Goal: Information Seeking & Learning: Learn about a topic

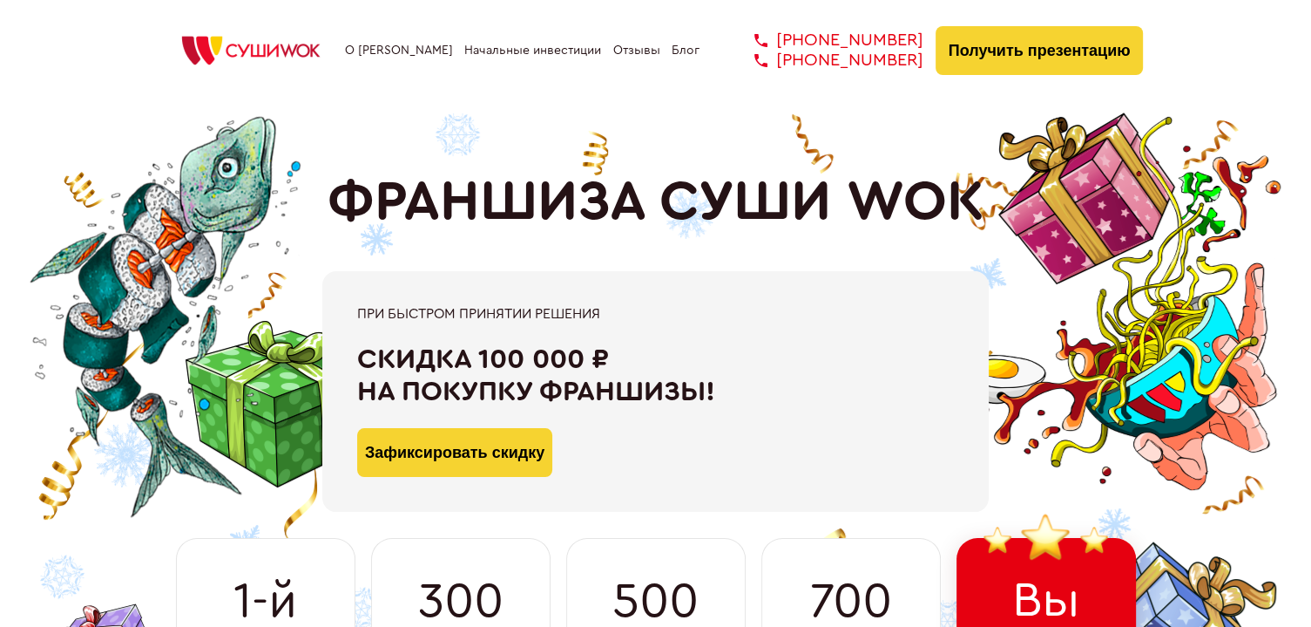
click at [403, 47] on link "О [PERSON_NAME]" at bounding box center [399, 51] width 108 height 14
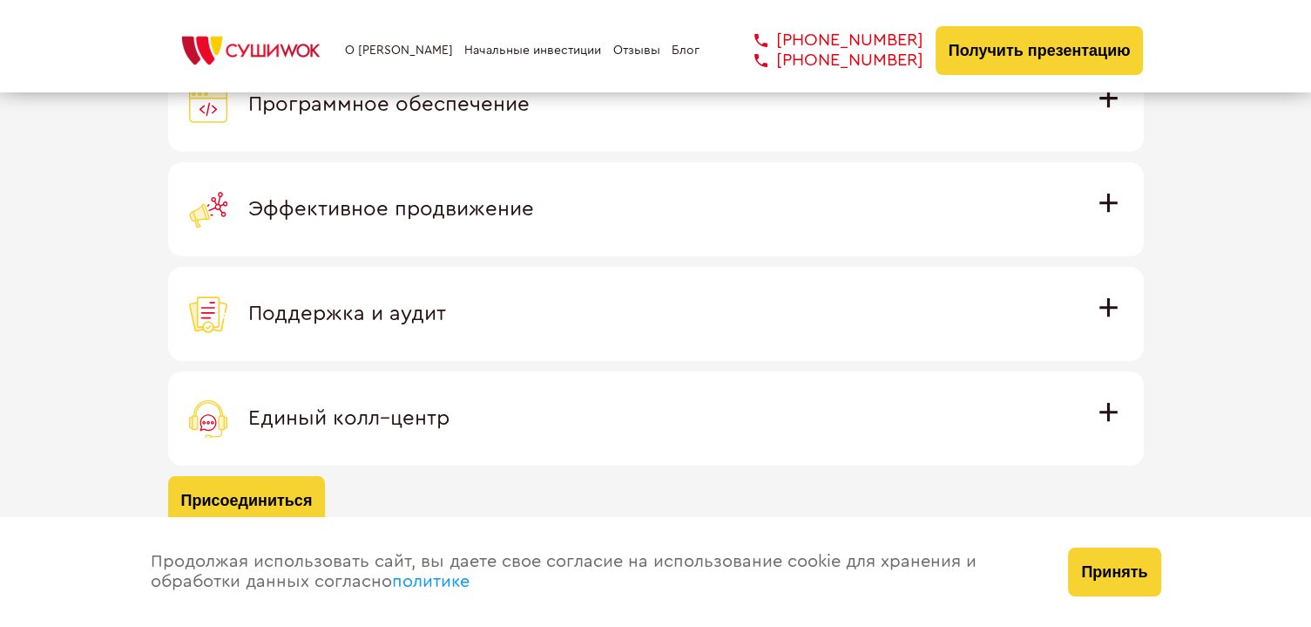
scroll to position [5878, 0]
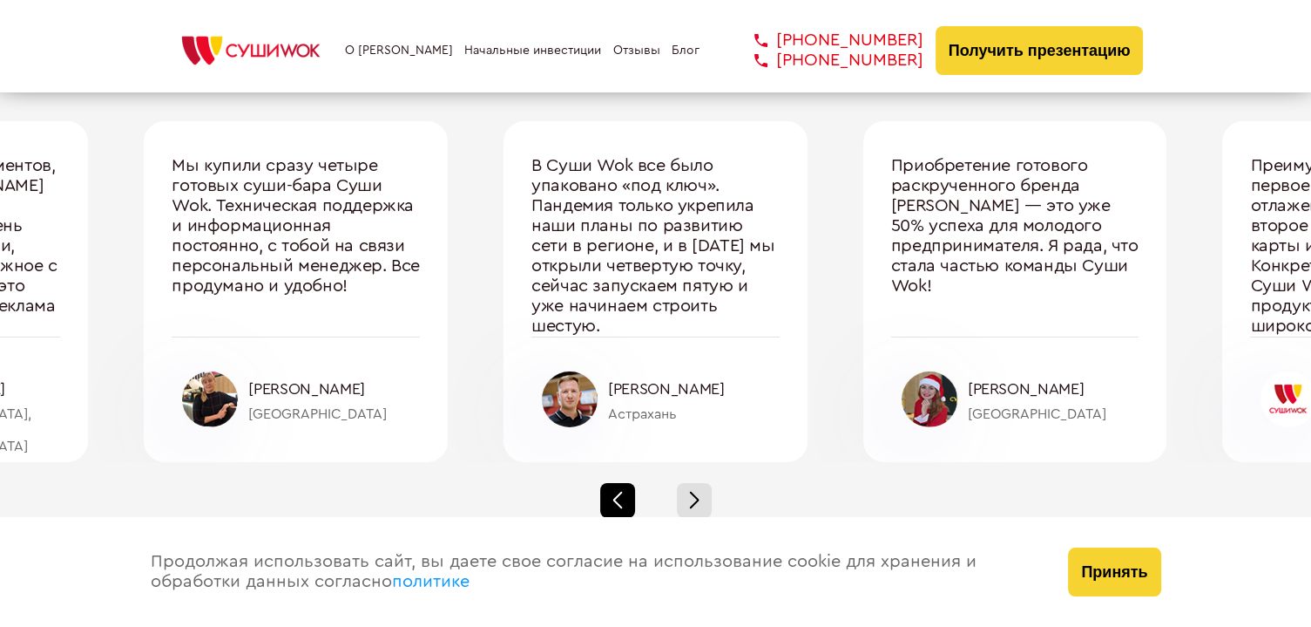
click at [626, 483] on div at bounding box center [617, 500] width 35 height 35
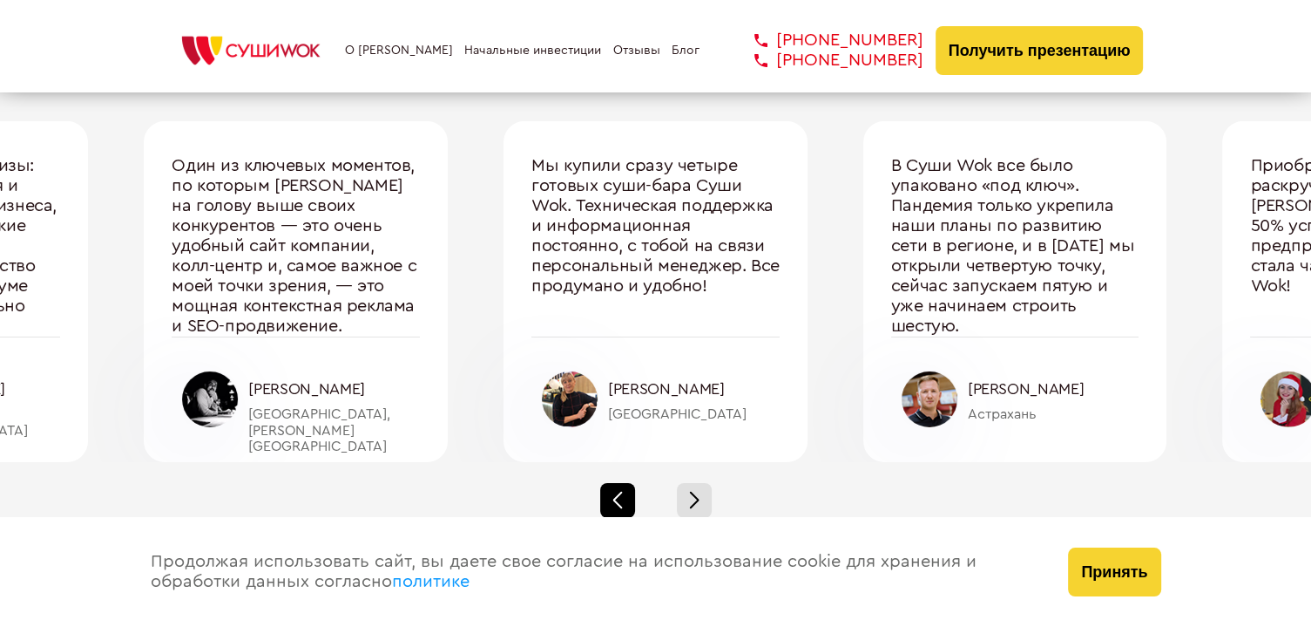
click at [627, 483] on div at bounding box center [617, 500] width 35 height 35
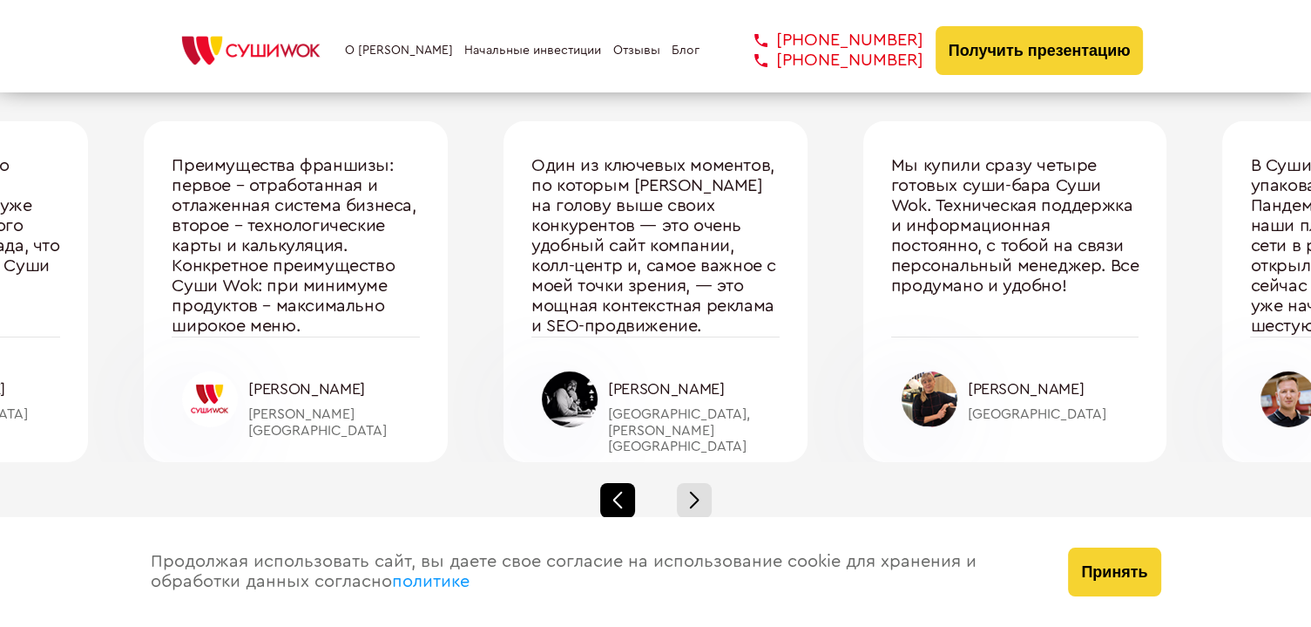
click at [627, 483] on div at bounding box center [617, 500] width 35 height 35
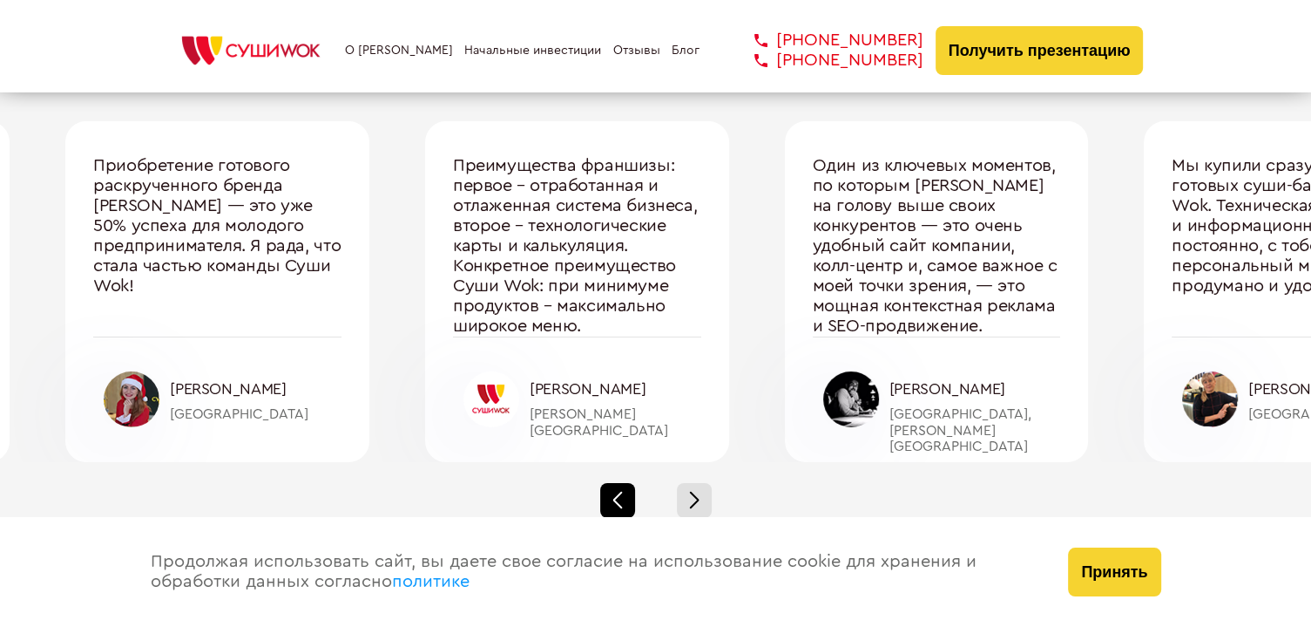
click at [627, 483] on div at bounding box center [617, 500] width 35 height 35
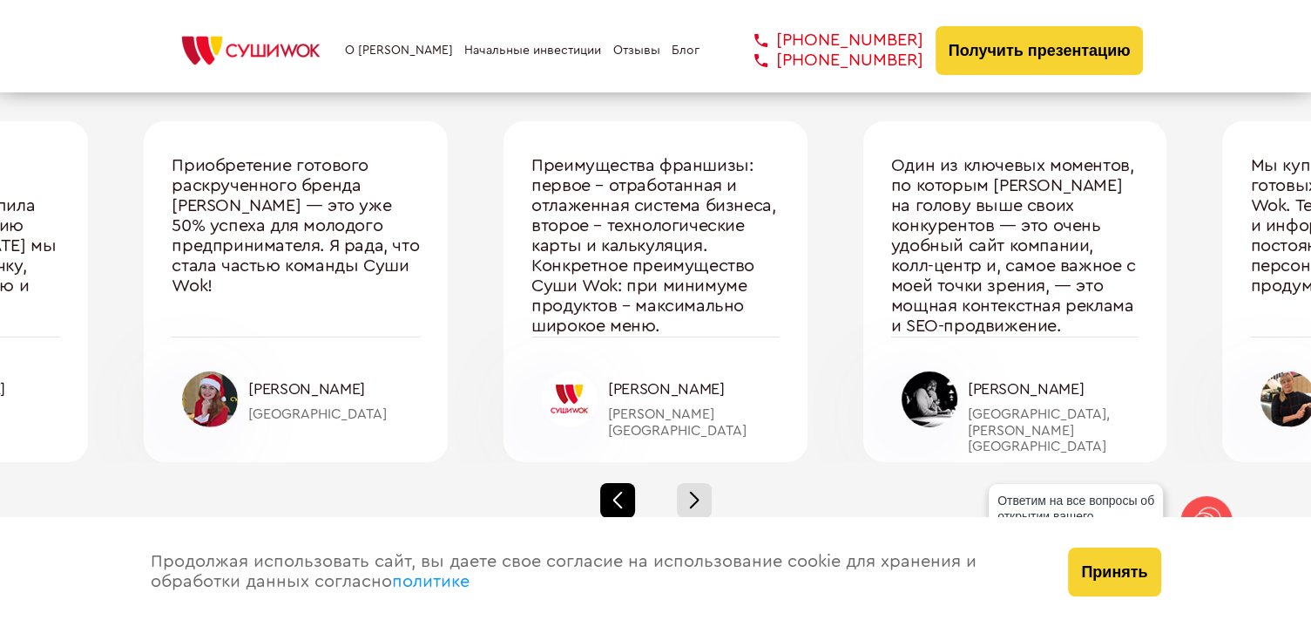
click at [627, 483] on div at bounding box center [617, 500] width 35 height 35
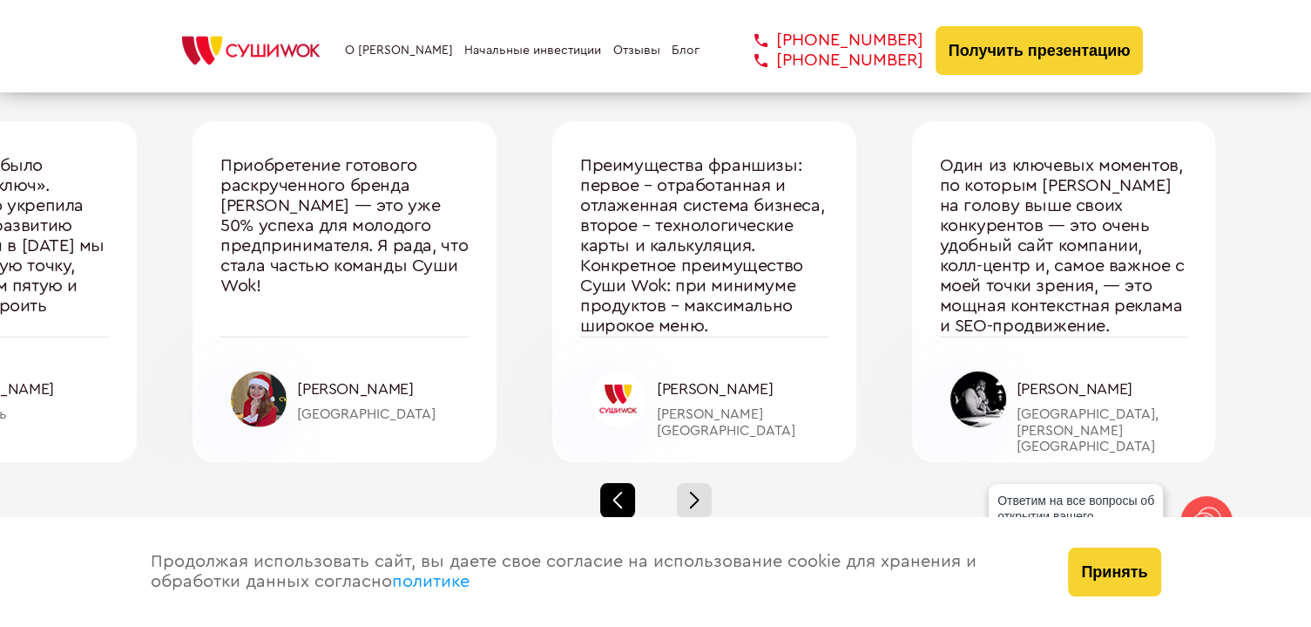
click at [627, 483] on div at bounding box center [617, 500] width 35 height 35
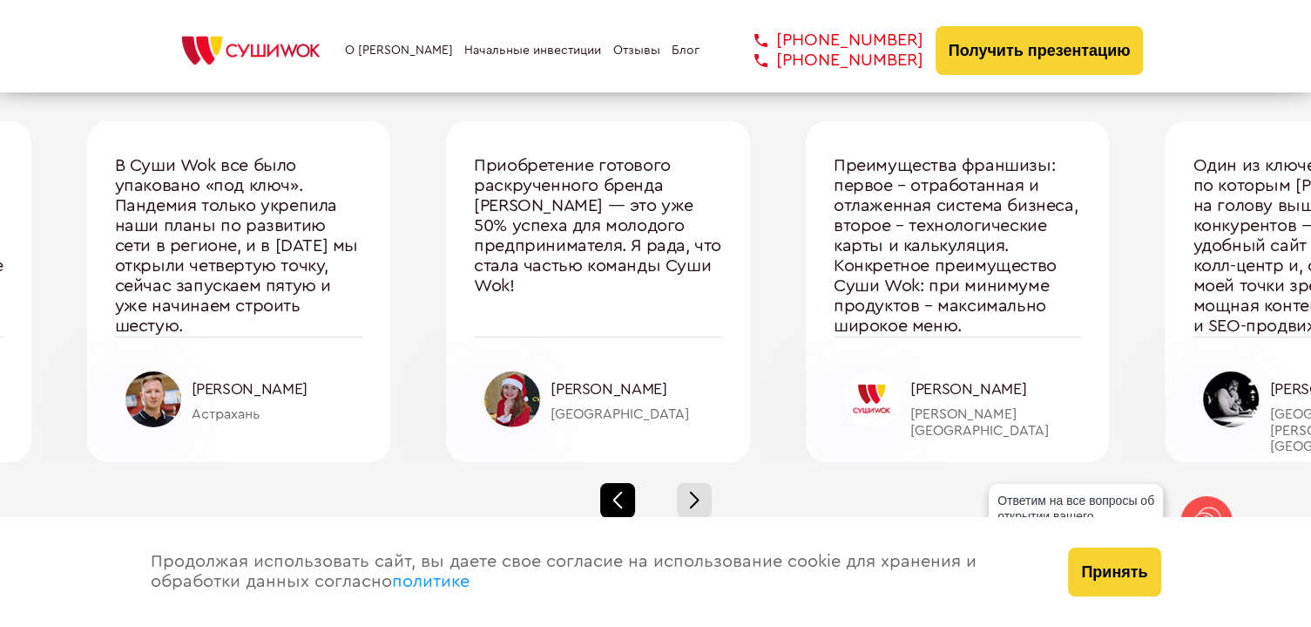
click at [627, 483] on div at bounding box center [617, 500] width 35 height 35
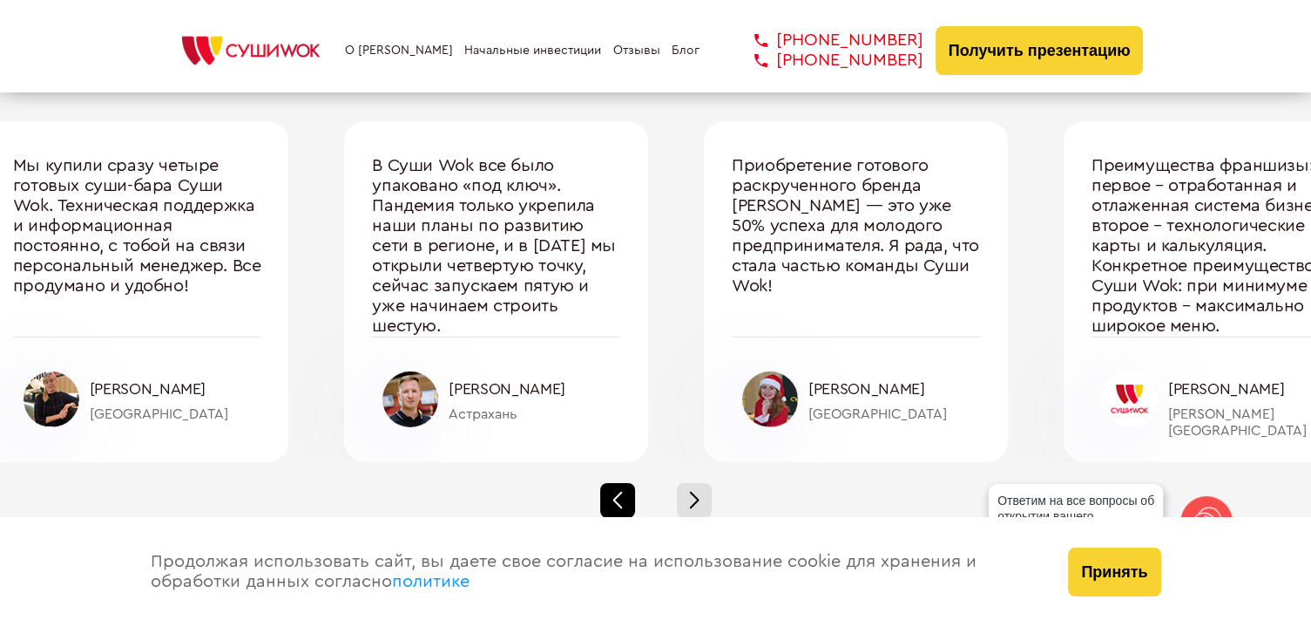
click at [627, 483] on div at bounding box center [617, 500] width 35 height 35
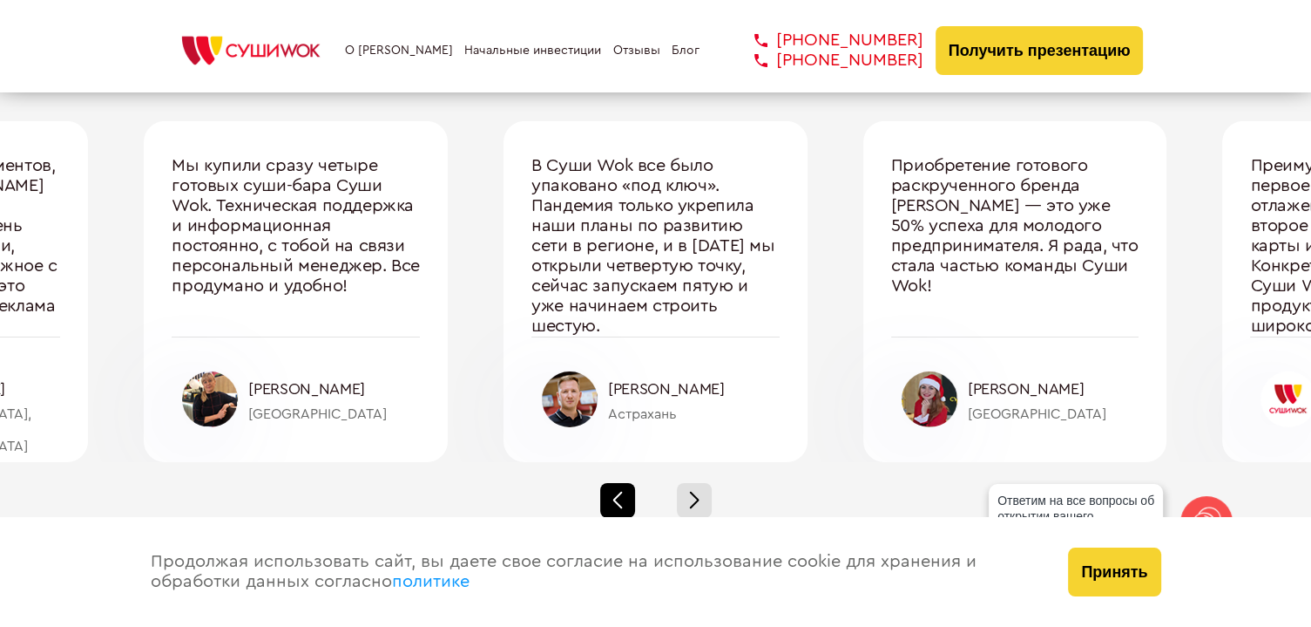
click at [627, 483] on div at bounding box center [617, 500] width 35 height 35
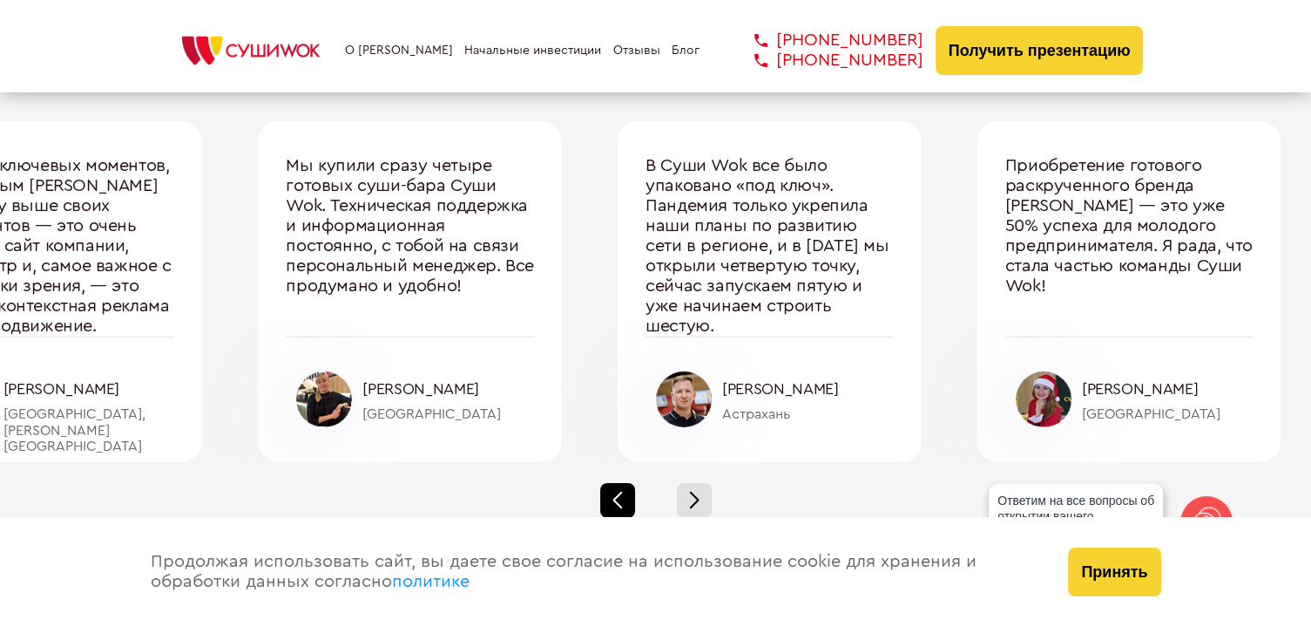
click at [627, 483] on div at bounding box center [617, 500] width 35 height 35
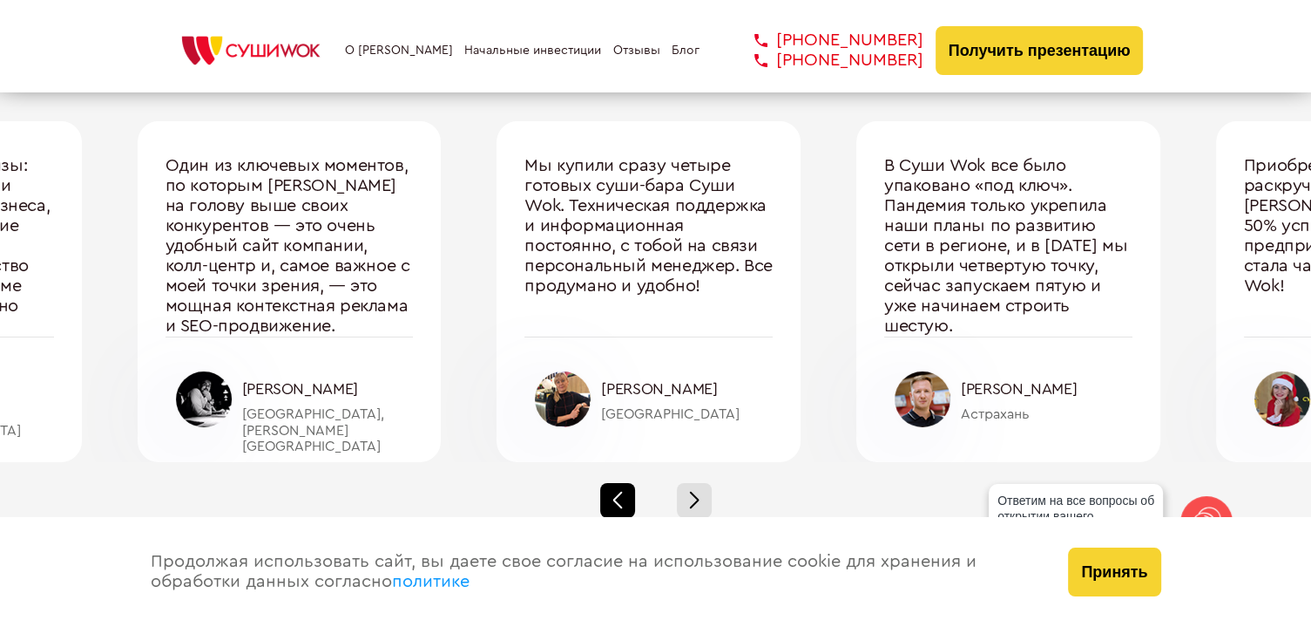
click at [627, 483] on div at bounding box center [617, 500] width 35 height 35
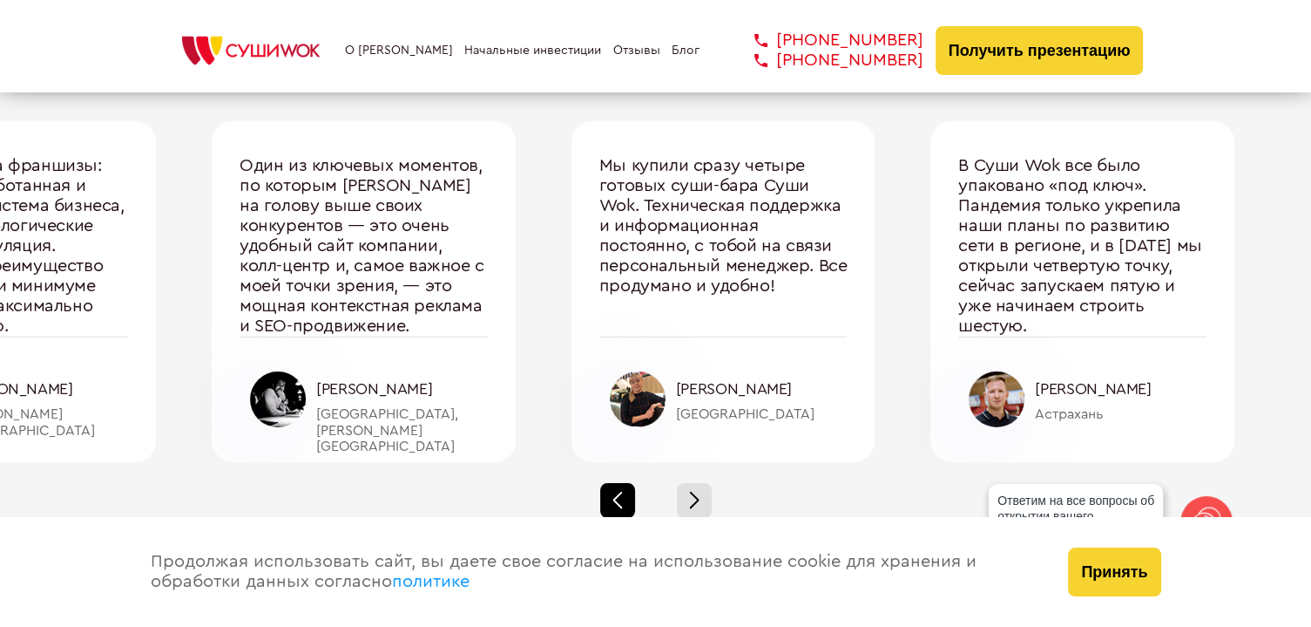
click at [627, 483] on div at bounding box center [617, 500] width 35 height 35
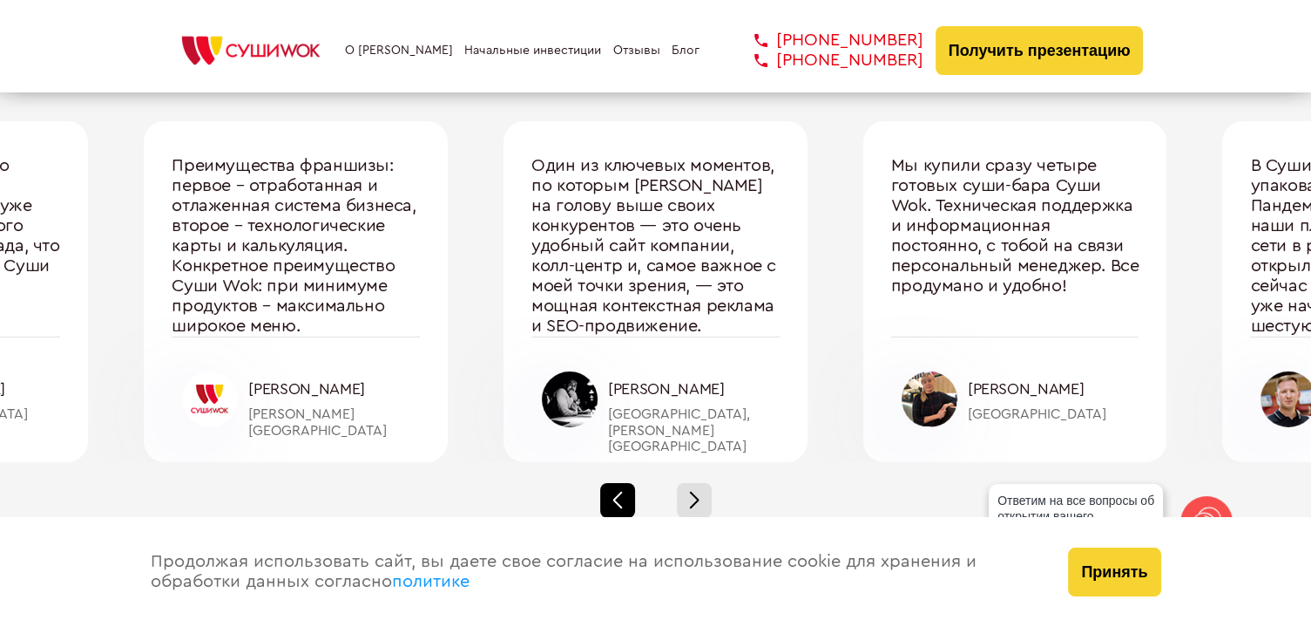
click at [627, 483] on div at bounding box center [617, 500] width 35 height 35
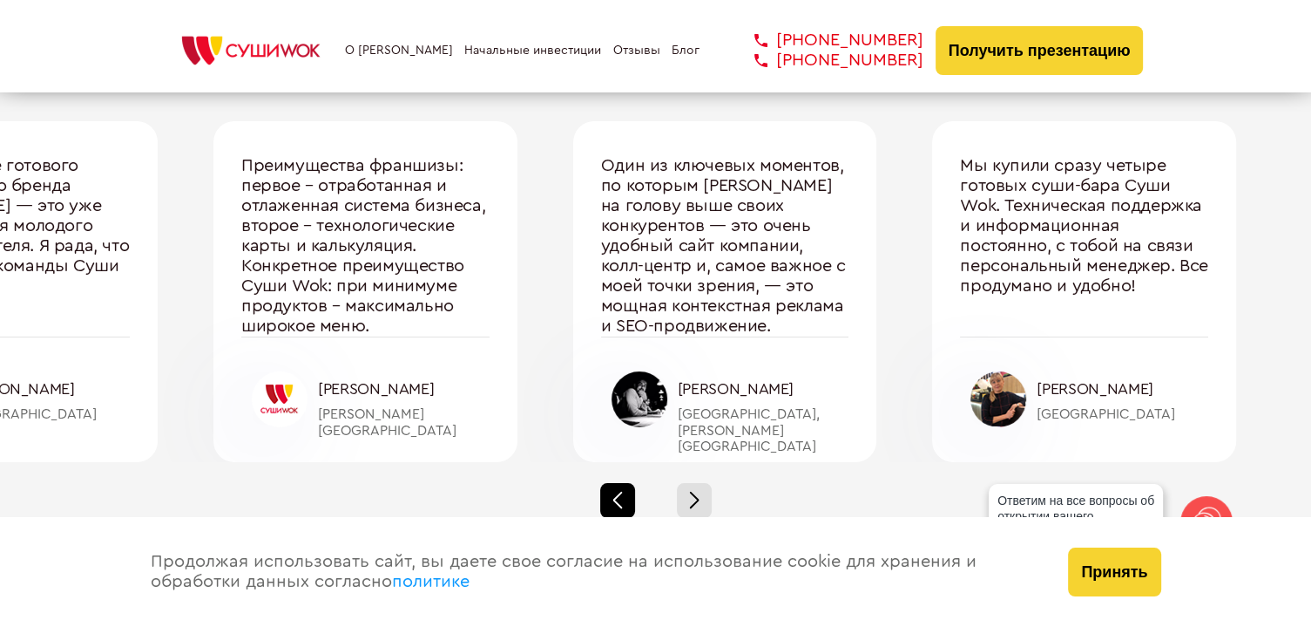
click at [627, 483] on div at bounding box center [617, 500] width 35 height 35
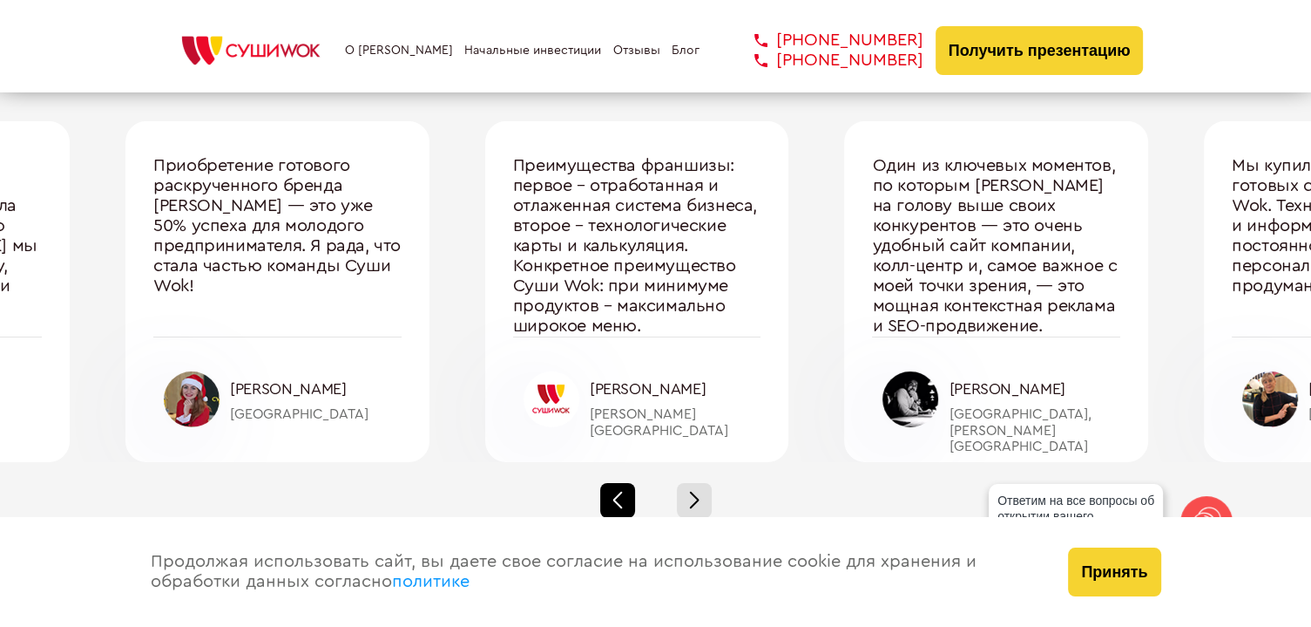
click at [627, 483] on div at bounding box center [617, 500] width 35 height 35
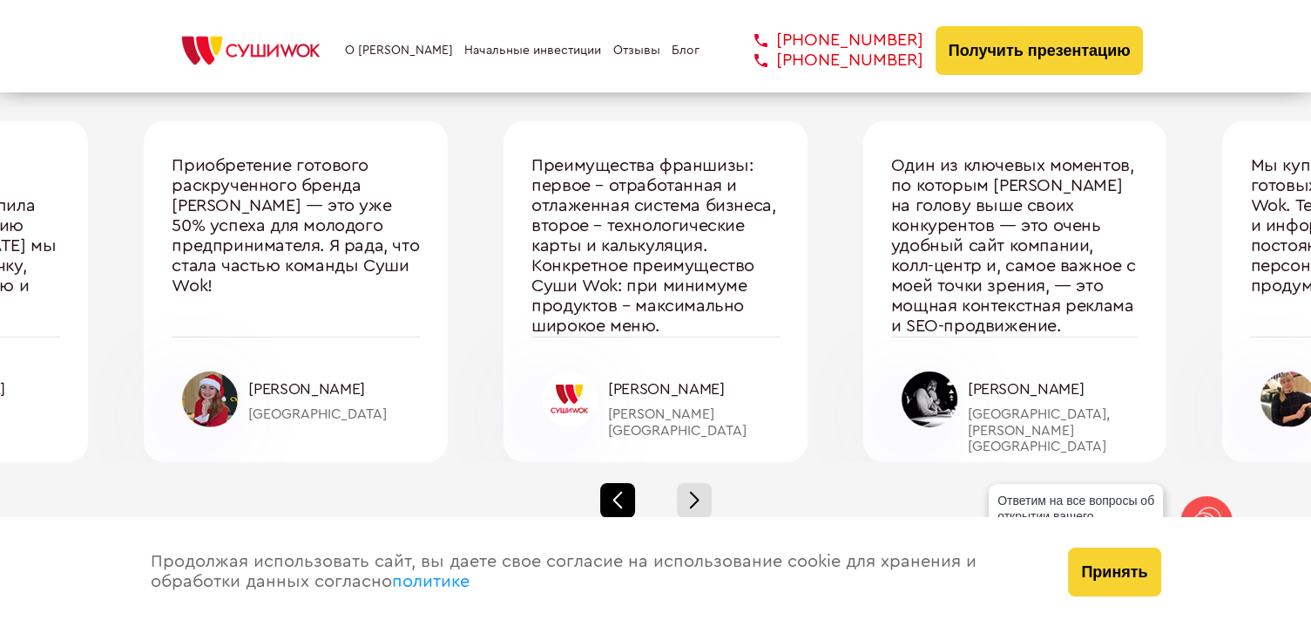
click at [627, 483] on div at bounding box center [617, 500] width 35 height 35
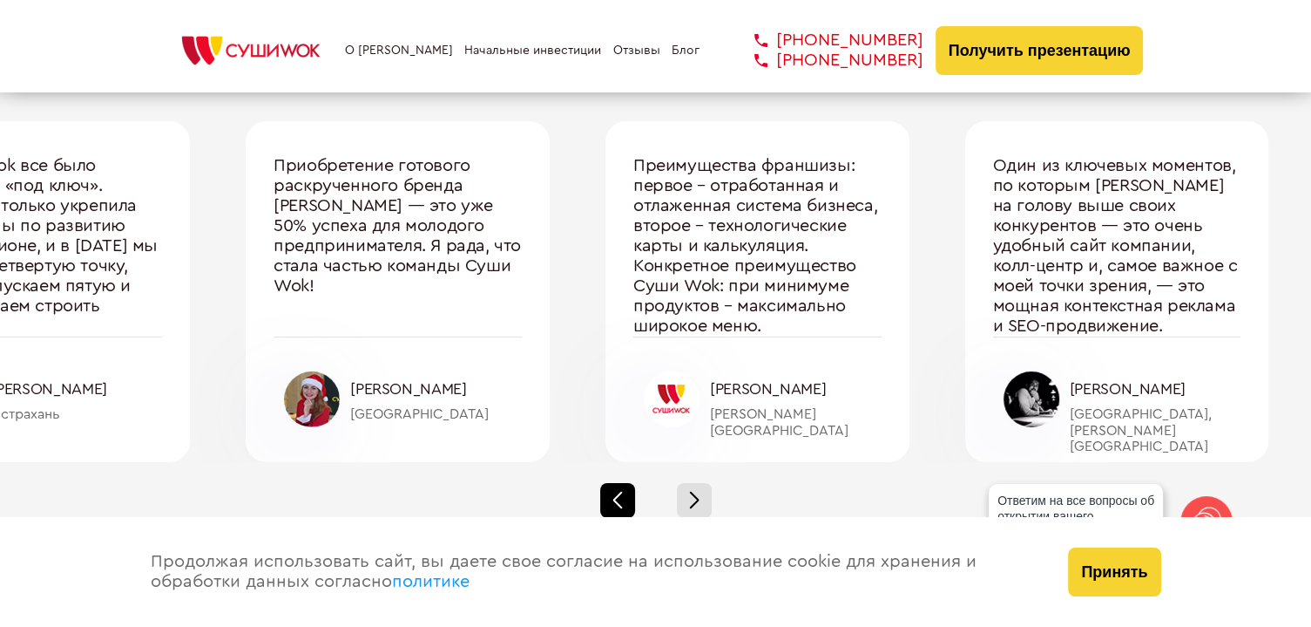
click at [627, 483] on div at bounding box center [617, 500] width 35 height 35
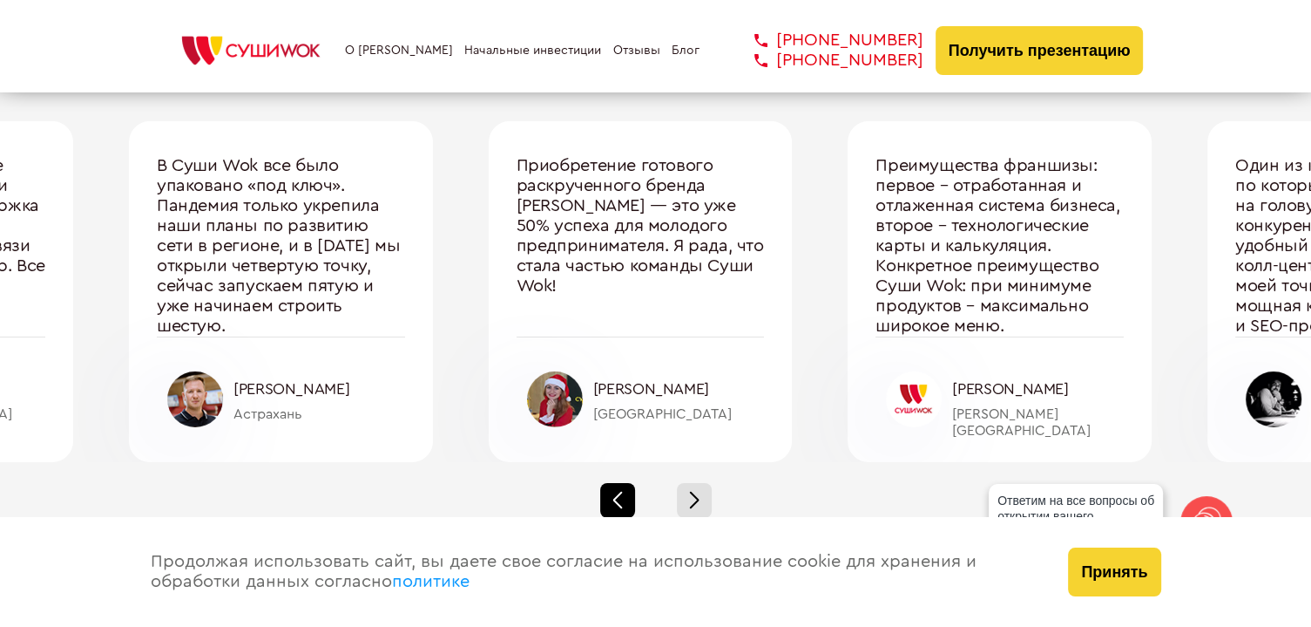
click at [627, 483] on div at bounding box center [617, 500] width 35 height 35
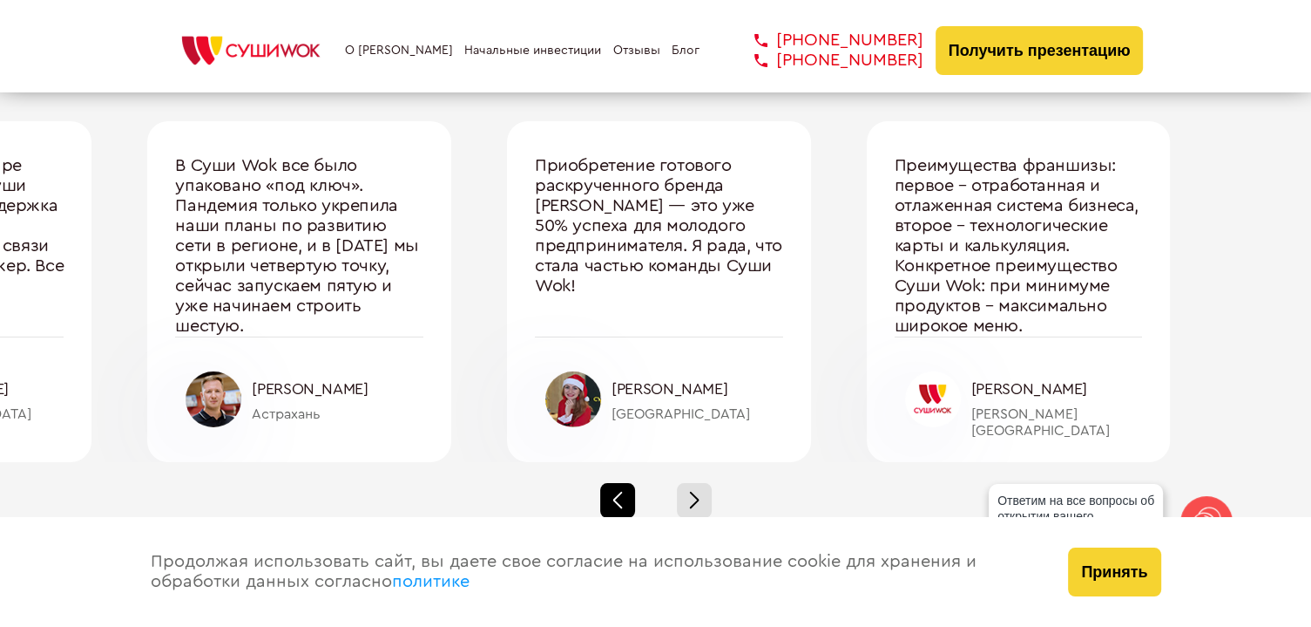
click at [627, 483] on div at bounding box center [617, 500] width 35 height 35
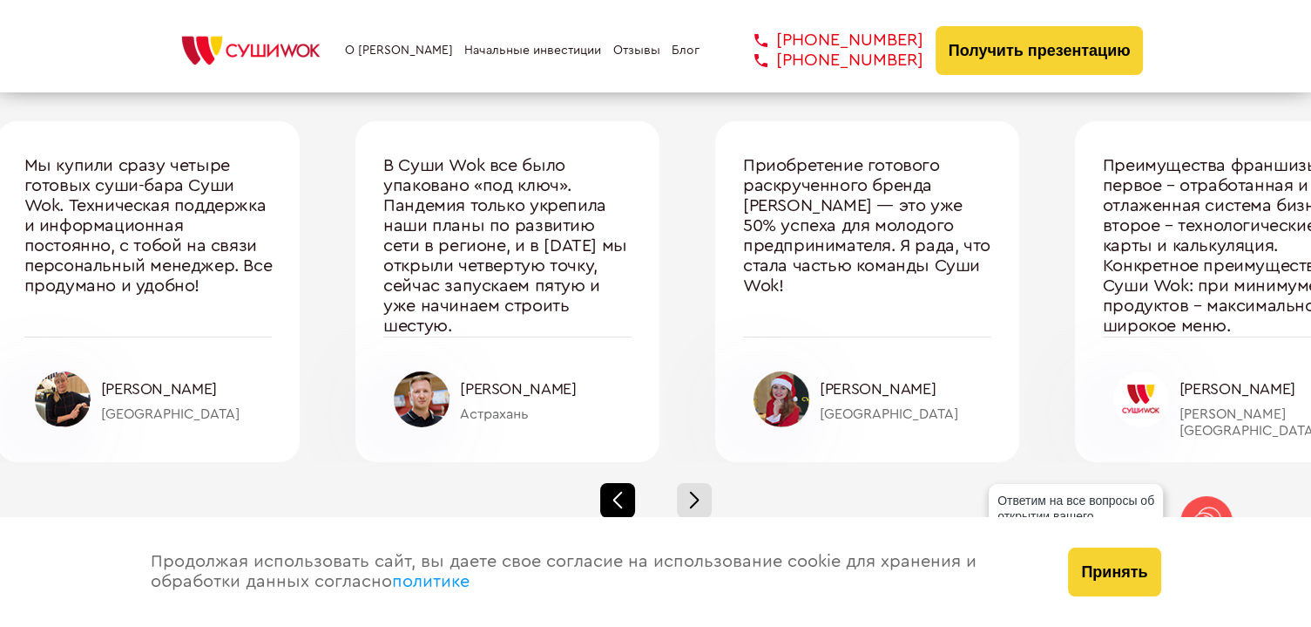
click at [627, 483] on div at bounding box center [617, 500] width 35 height 35
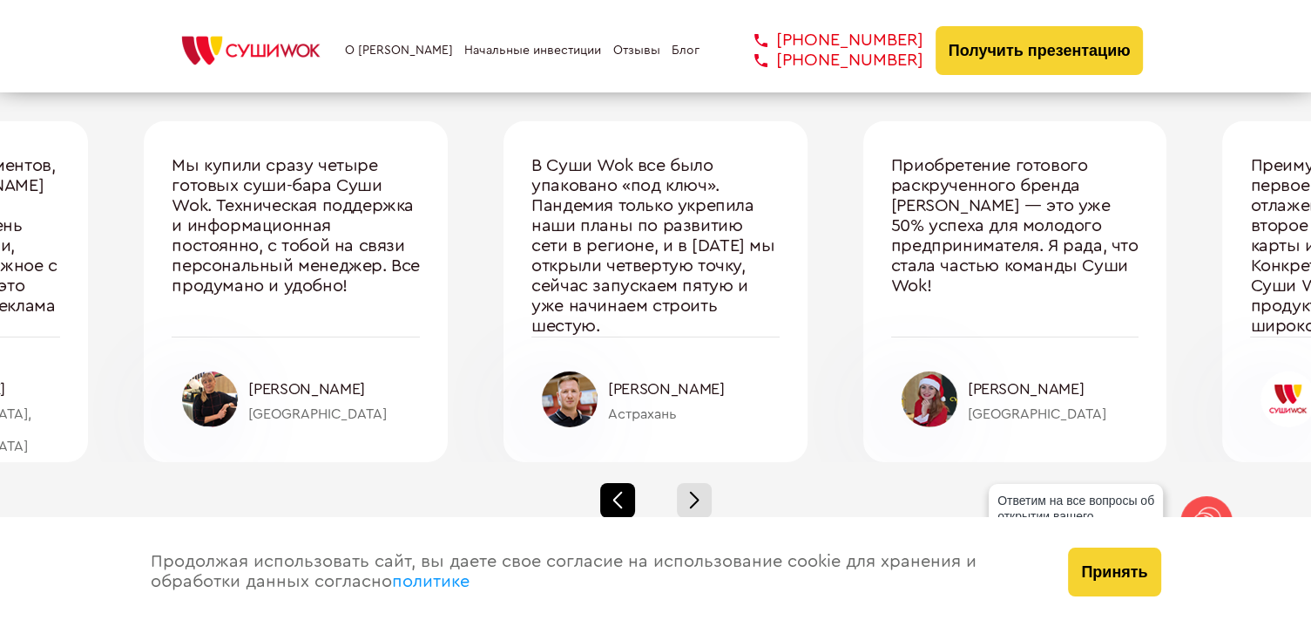
click at [627, 483] on div at bounding box center [617, 500] width 35 height 35
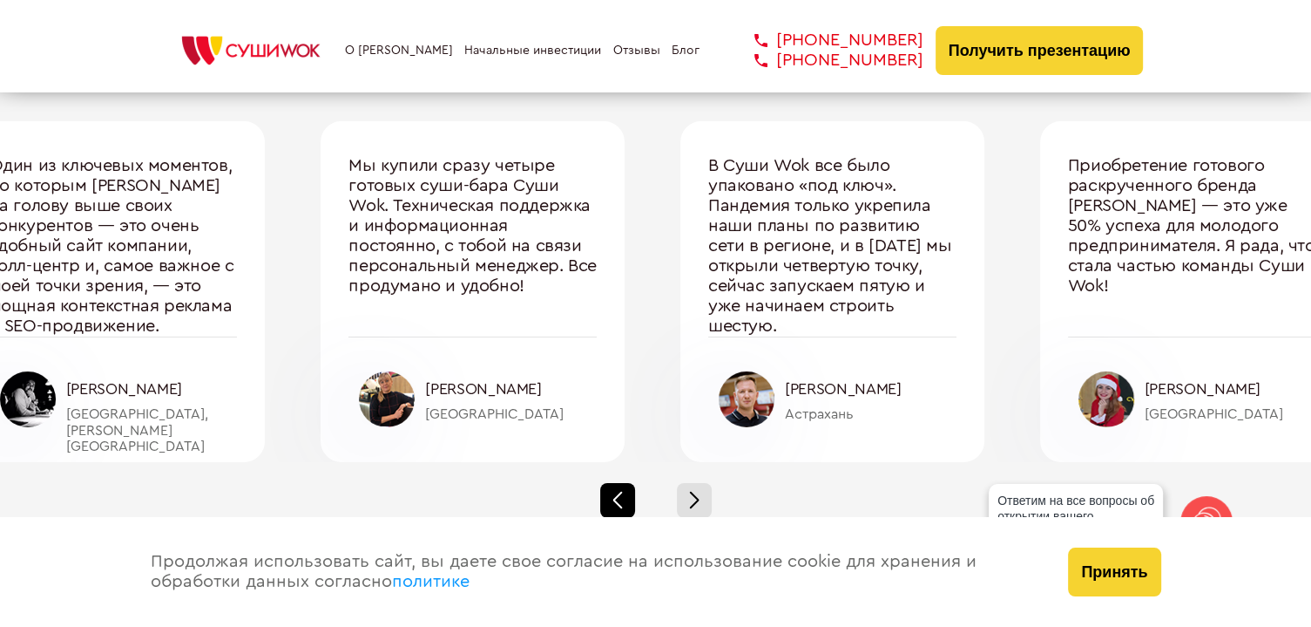
click at [627, 483] on div at bounding box center [617, 500] width 35 height 35
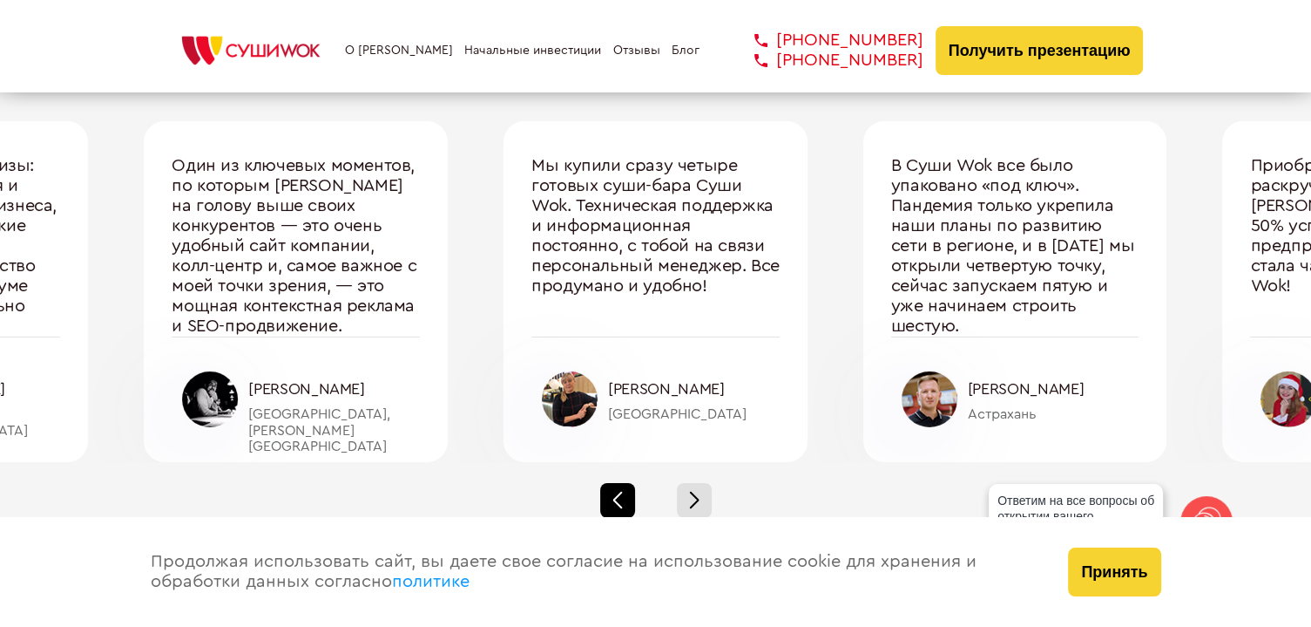
click at [627, 483] on div at bounding box center [617, 500] width 35 height 35
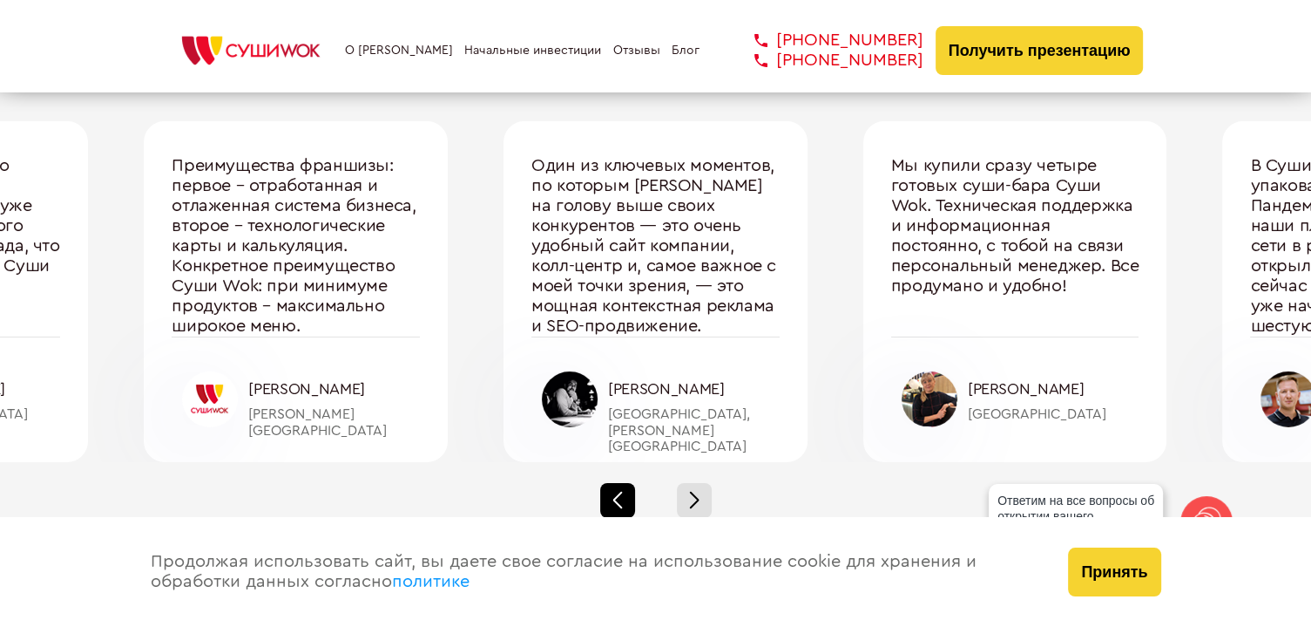
click at [627, 483] on div at bounding box center [617, 500] width 35 height 35
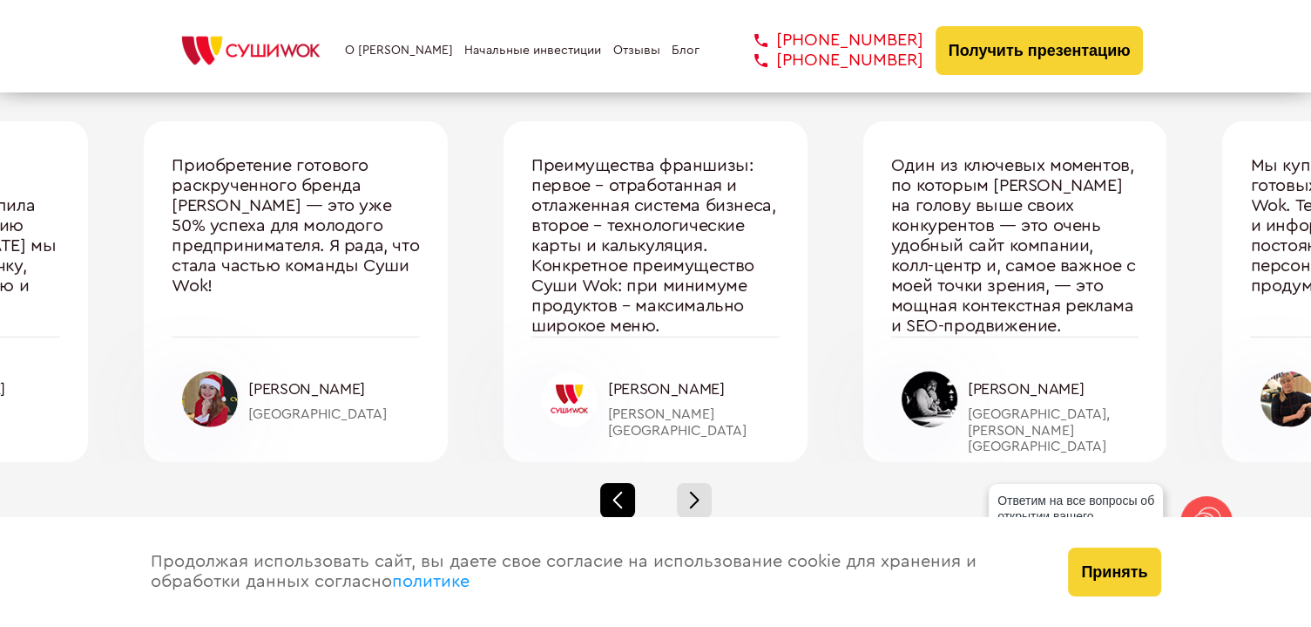
click at [627, 483] on div at bounding box center [617, 500] width 35 height 35
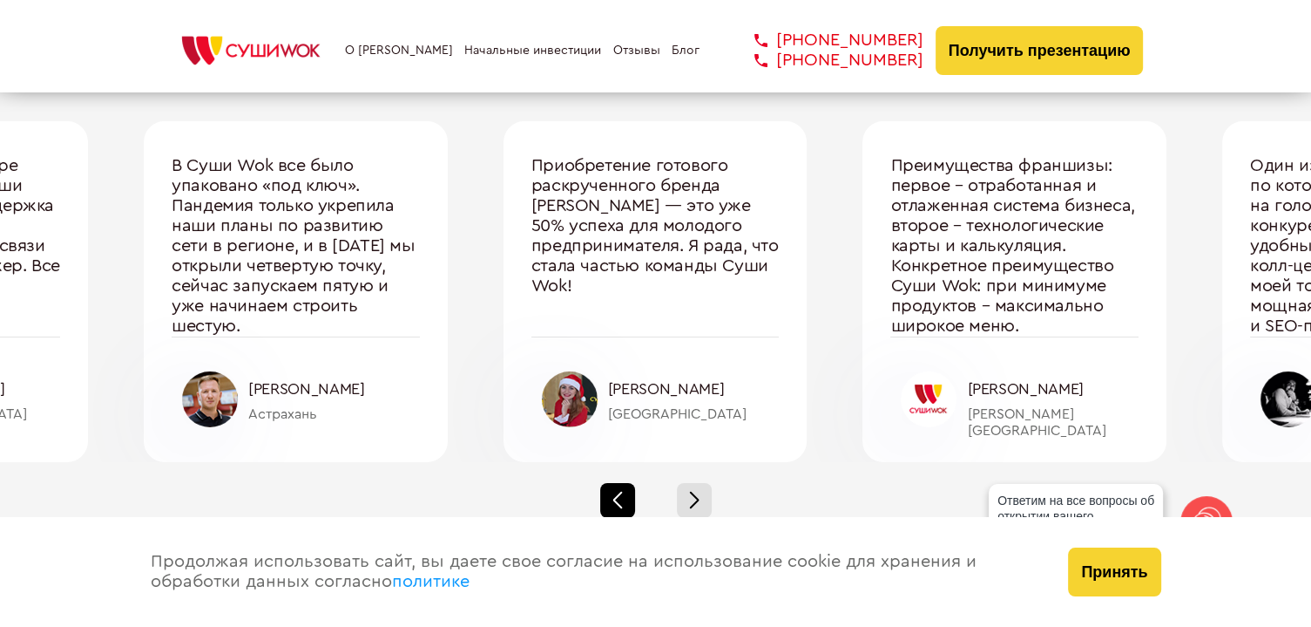
click at [627, 483] on div at bounding box center [617, 500] width 35 height 35
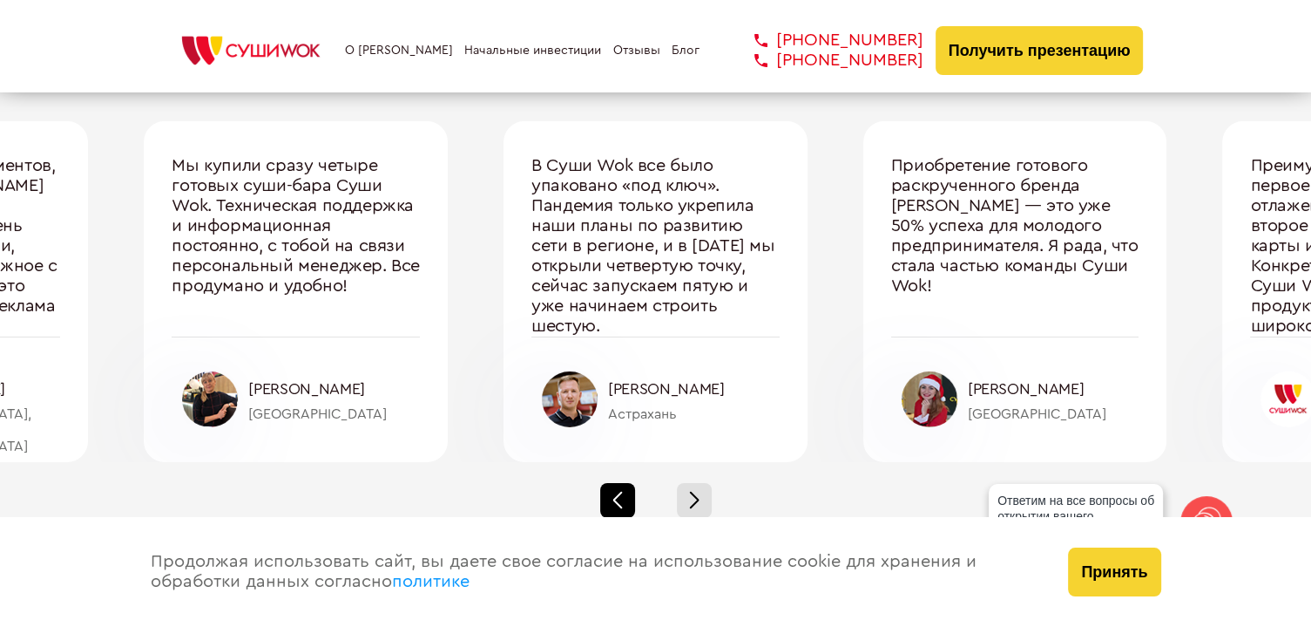
click at [627, 483] on div at bounding box center [617, 500] width 35 height 35
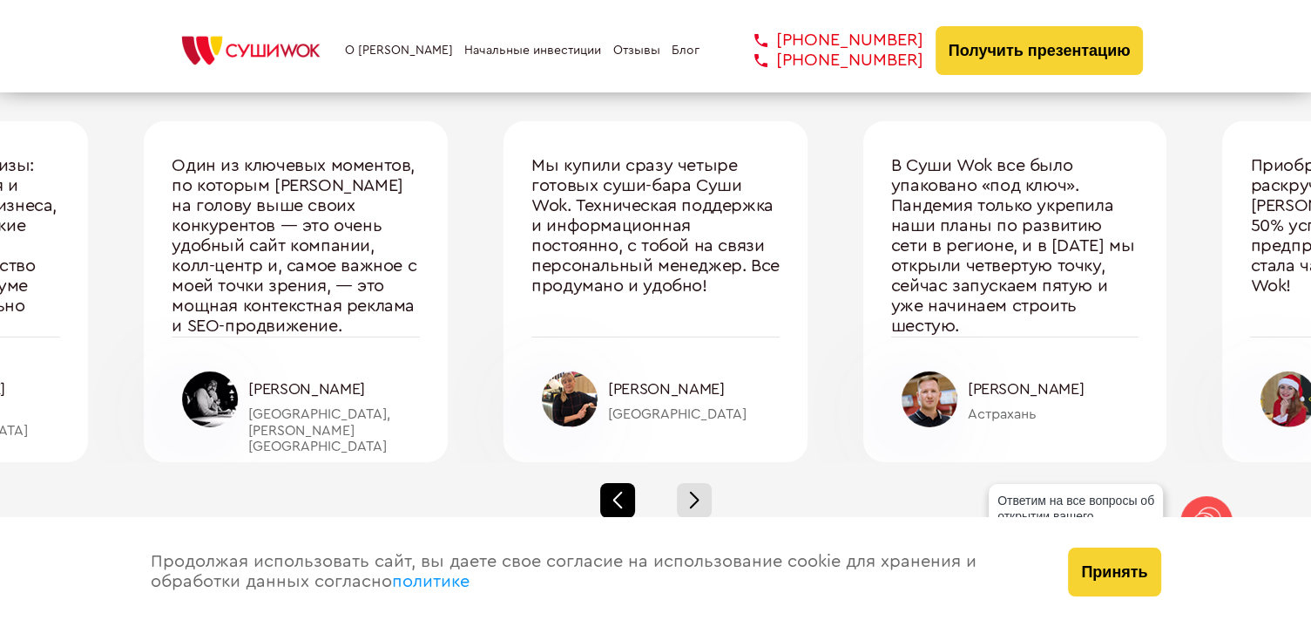
click at [627, 483] on div at bounding box center [617, 500] width 35 height 35
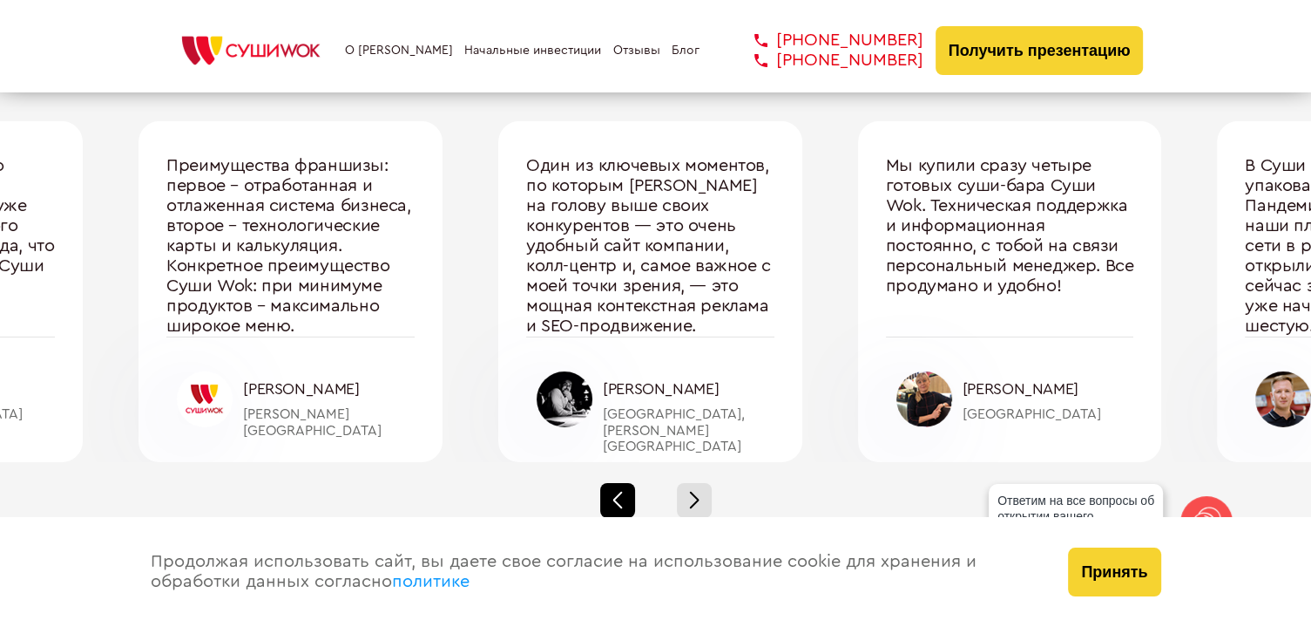
click at [627, 483] on div at bounding box center [617, 500] width 35 height 35
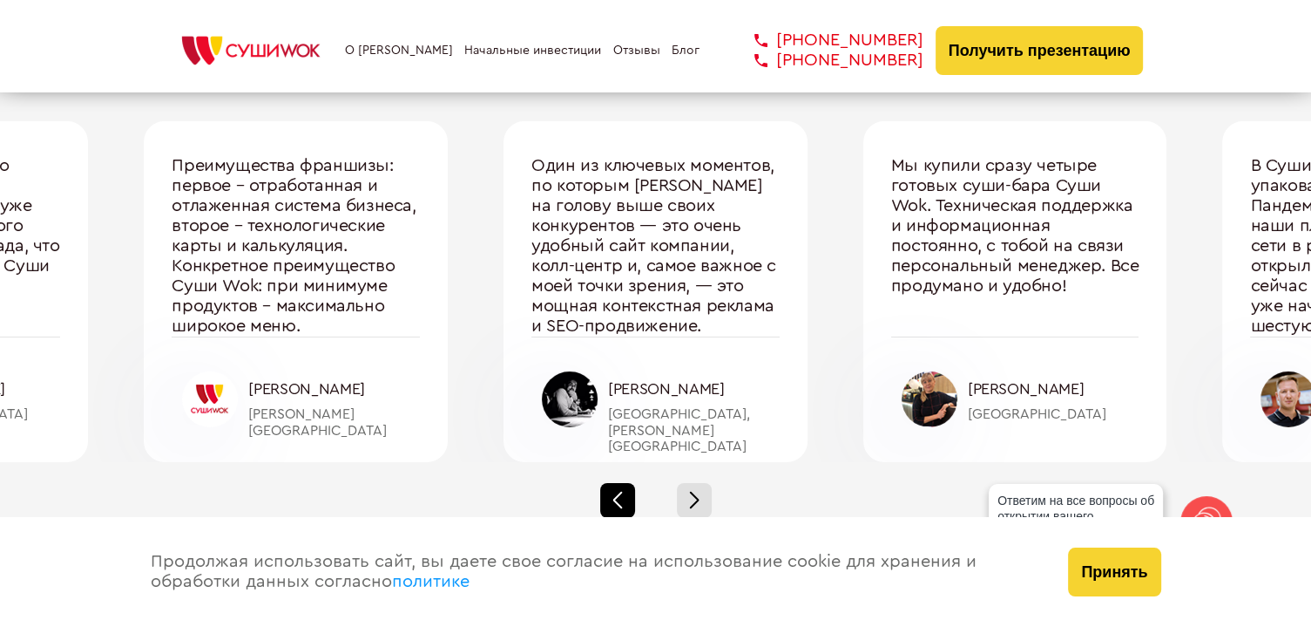
click at [627, 483] on div at bounding box center [617, 500] width 35 height 35
